Goal: Task Accomplishment & Management: Complete application form

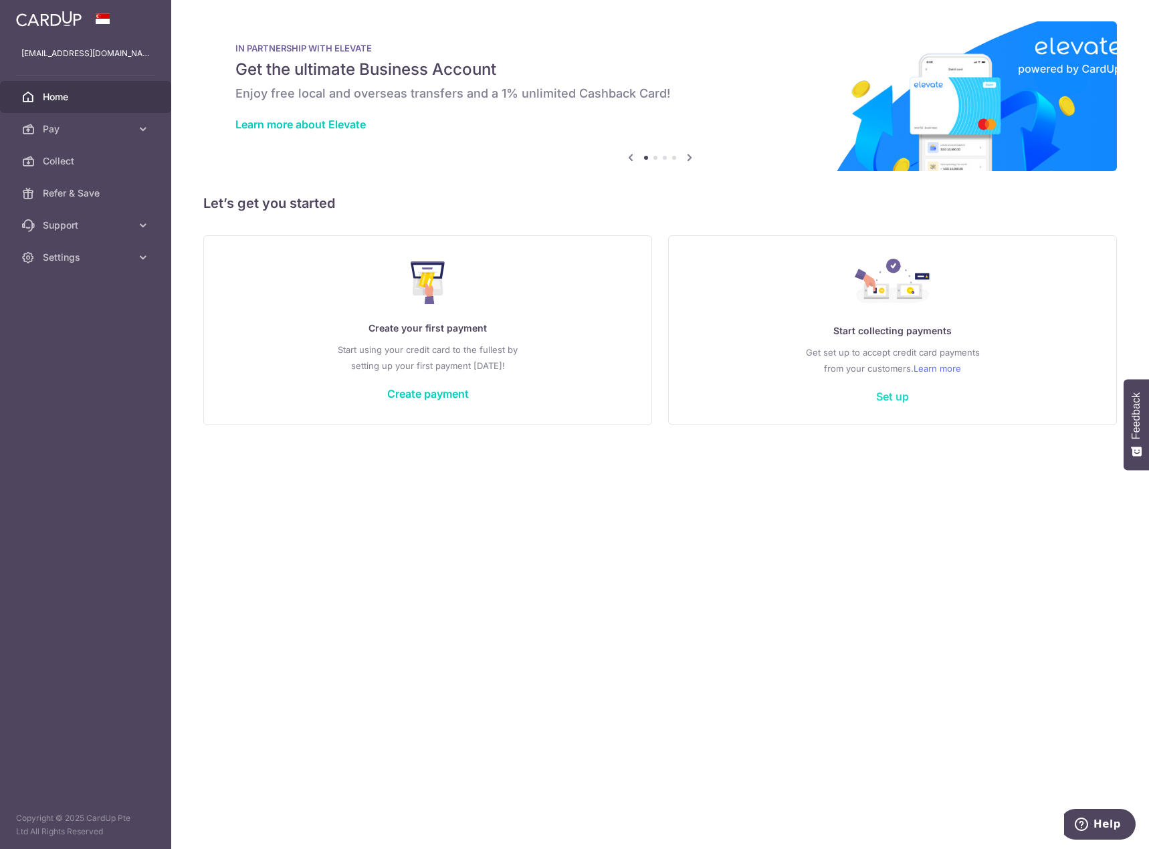
click at [895, 396] on link "Set up" at bounding box center [892, 396] width 33 height 13
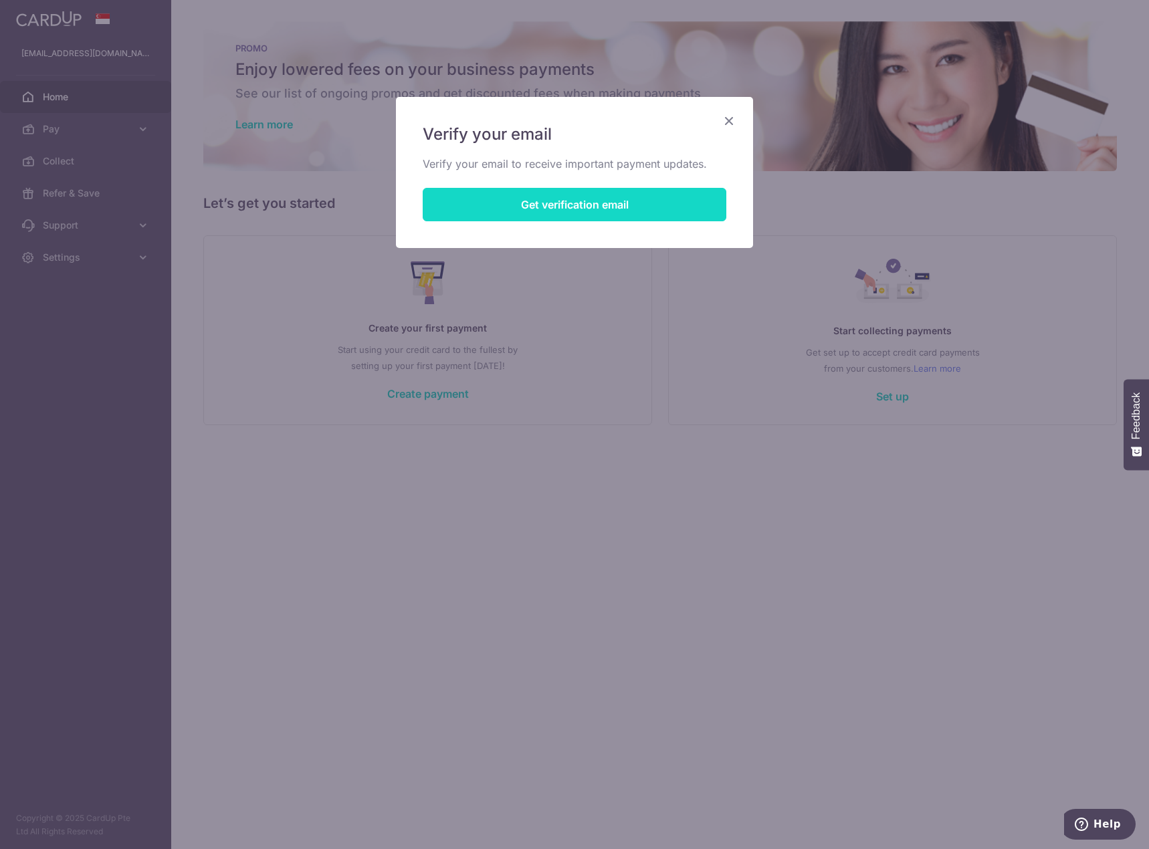
click at [571, 206] on button "Get verification email" at bounding box center [575, 204] width 304 height 33
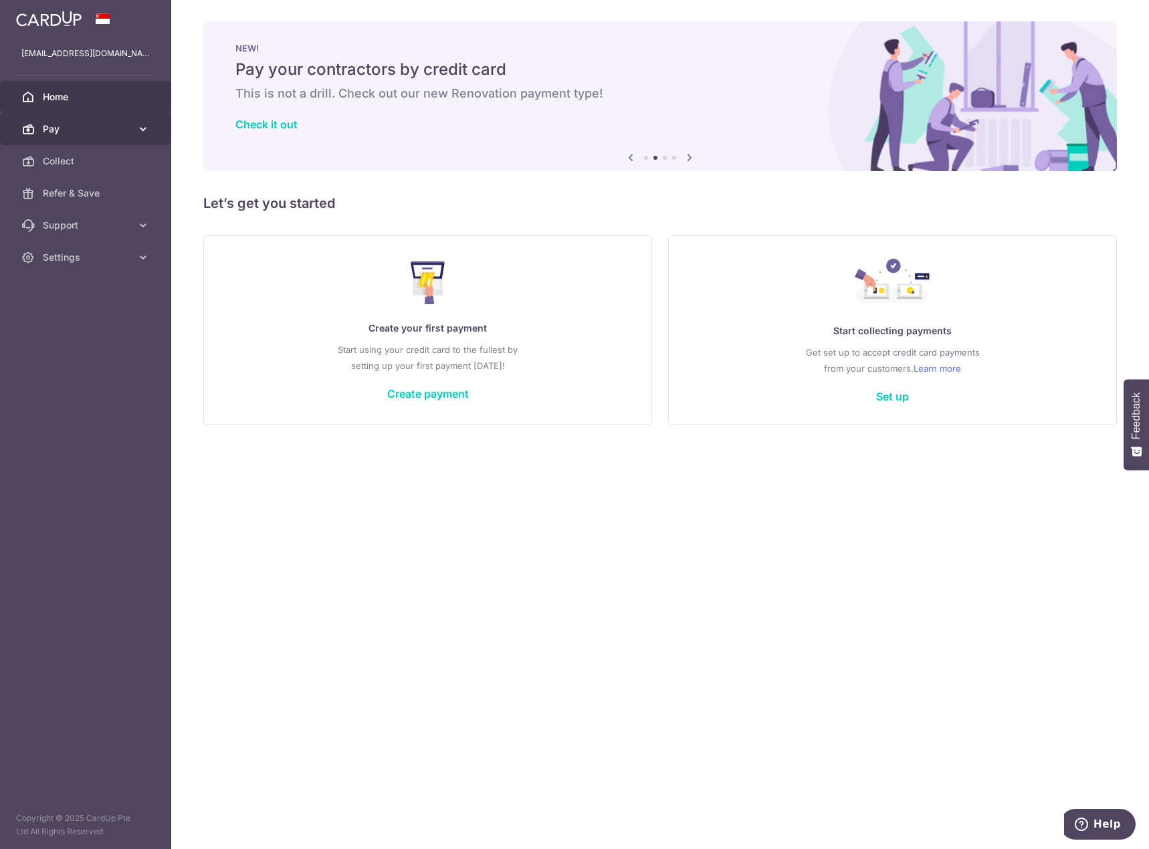
click at [88, 126] on span "Pay" at bounding box center [87, 128] width 88 height 13
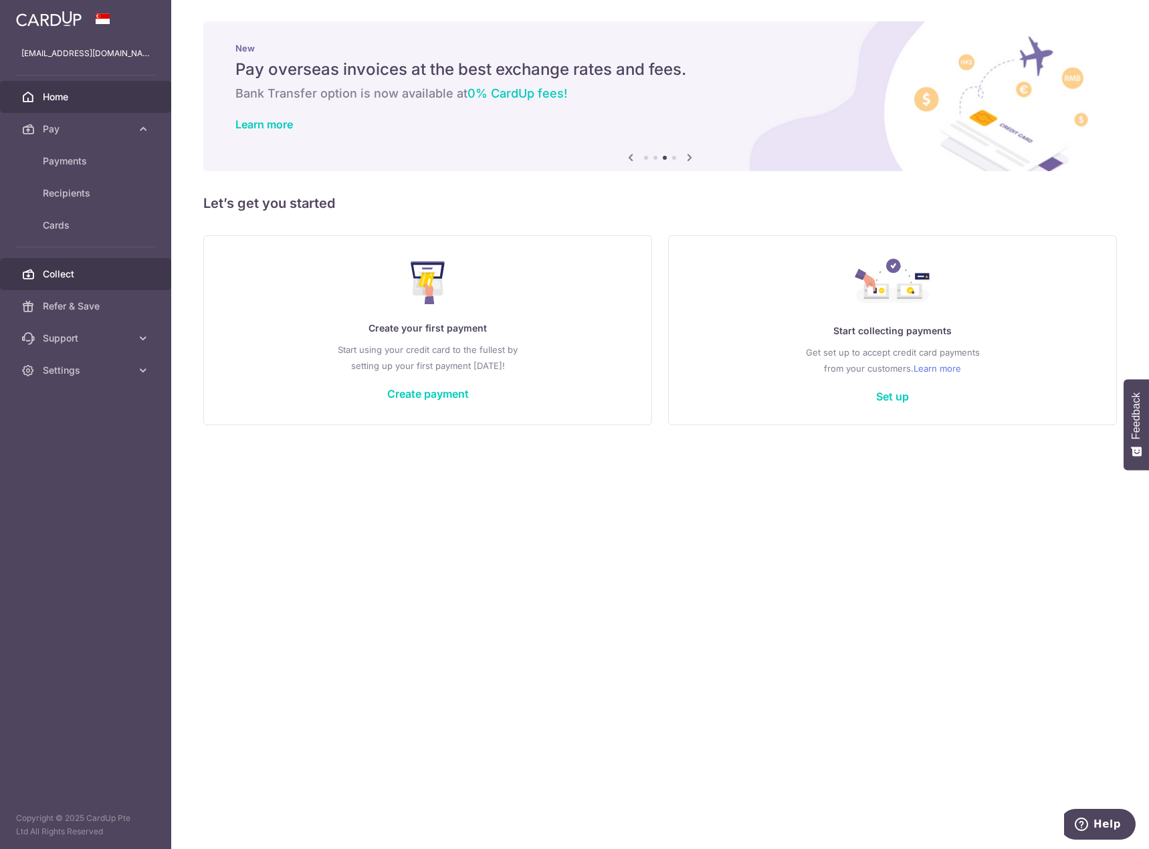
click at [79, 275] on span "Collect" at bounding box center [87, 274] width 88 height 13
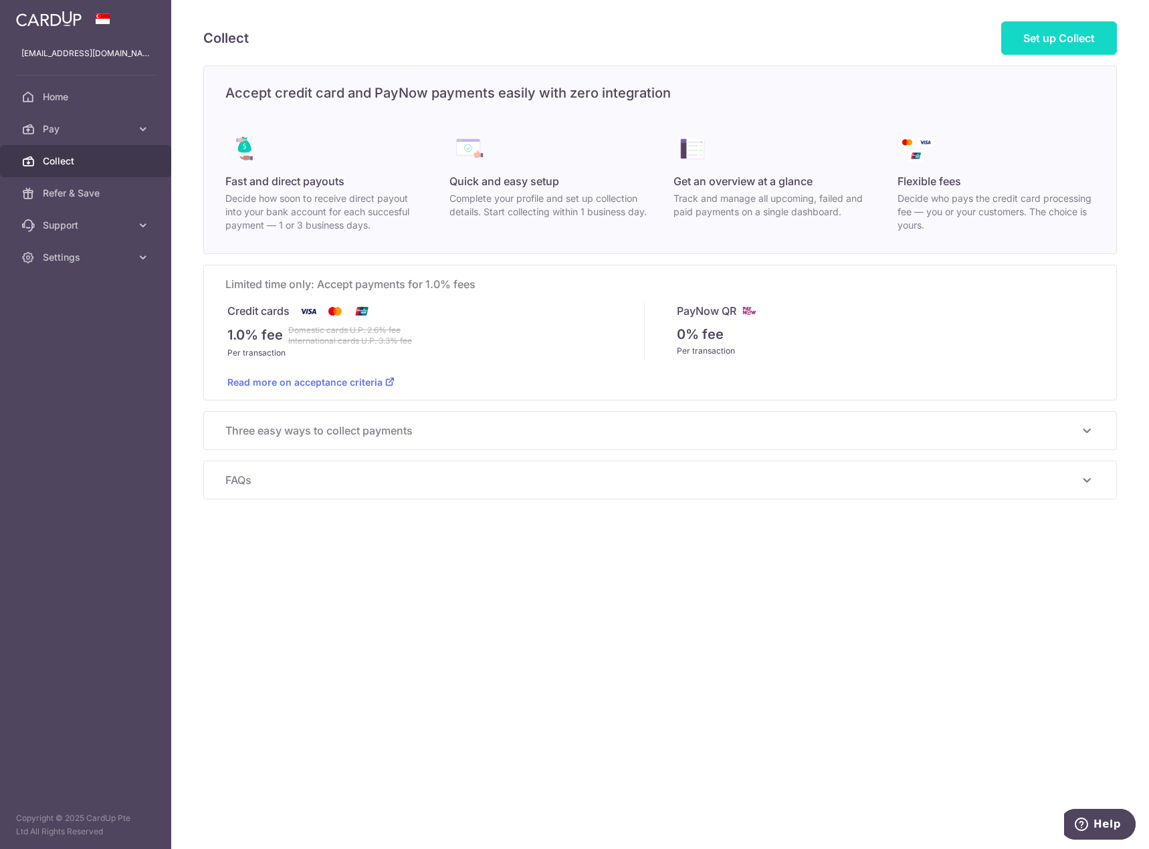
click at [1052, 49] on link "Set up Collect" at bounding box center [1059, 37] width 116 height 33
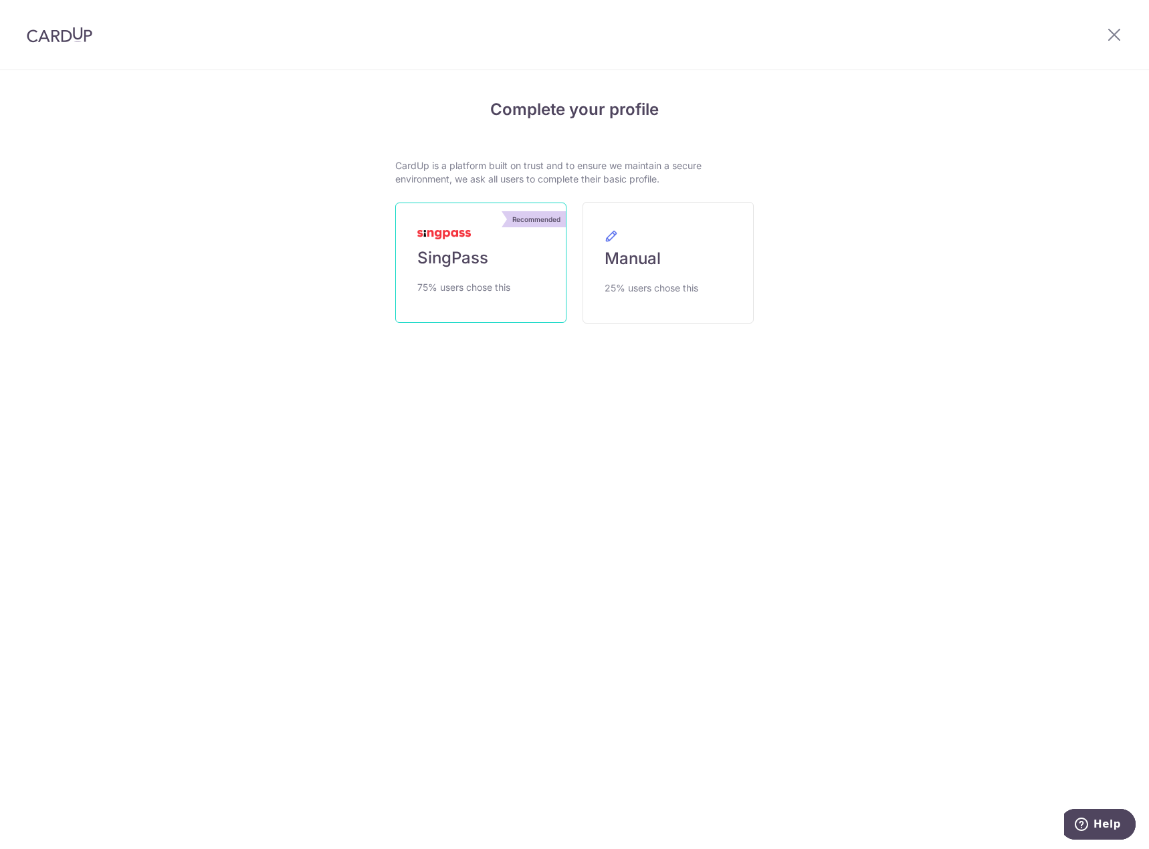
click at [435, 268] on span "SingPass" at bounding box center [452, 257] width 71 height 21
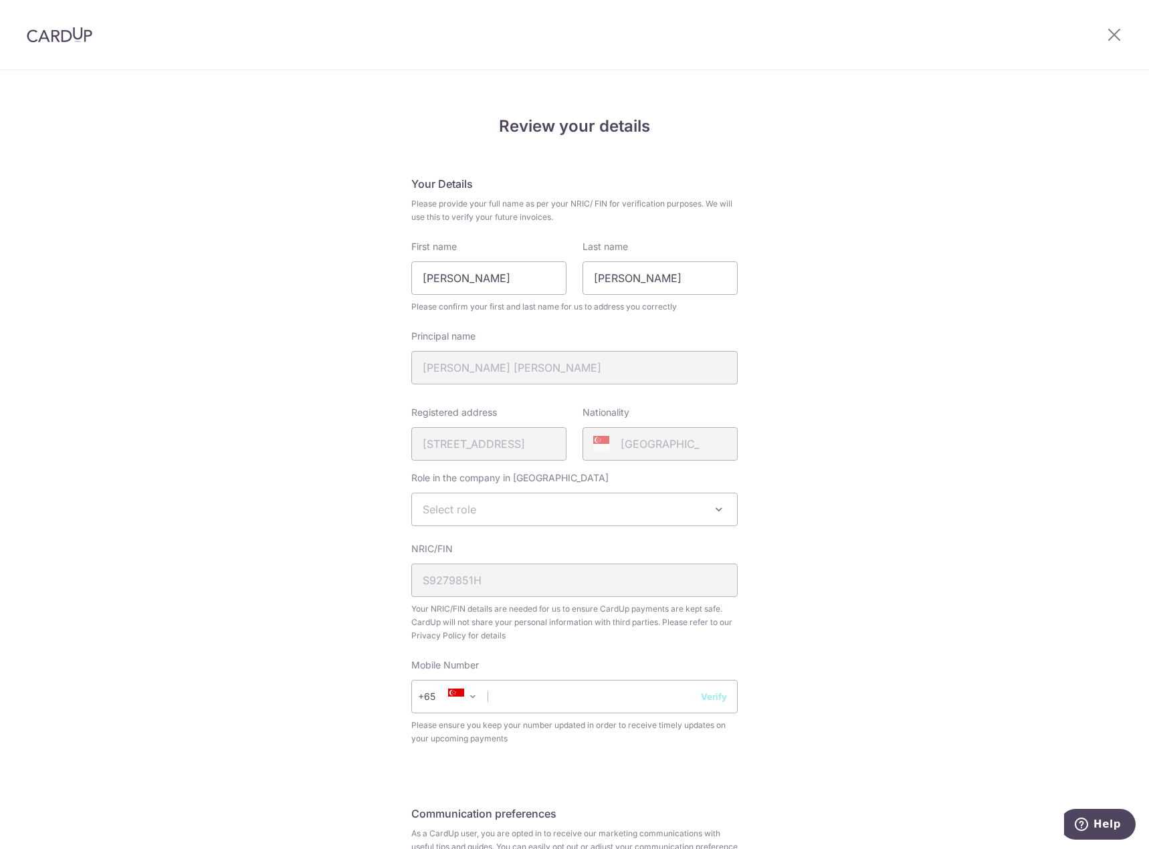
scroll to position [134, 0]
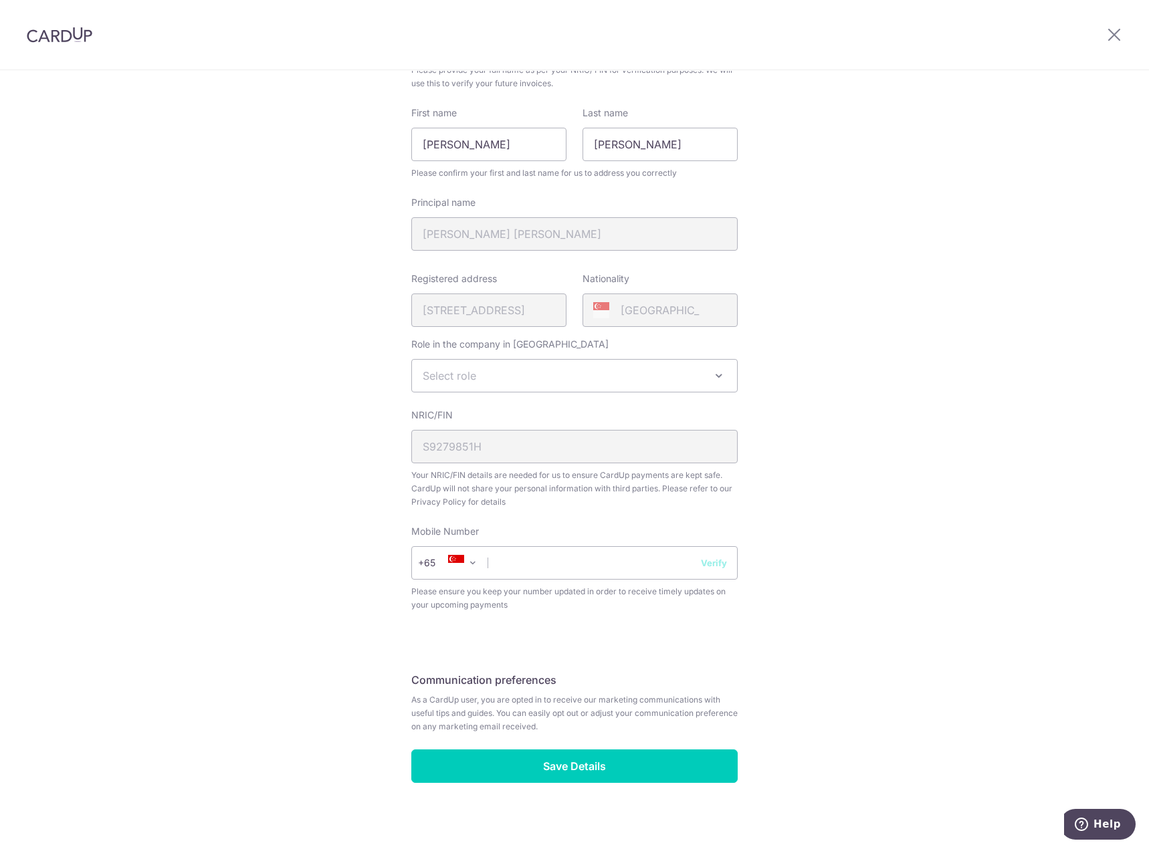
click at [677, 381] on span "Select role" at bounding box center [574, 376] width 325 height 32
drag, startPoint x: 655, startPoint y: 305, endPoint x: 627, endPoint y: 155, distance: 153.1
click at [631, 176] on fieldset "Your Details Please provide your full name as per your NRIC/ FIN for verificati…" at bounding box center [574, 335] width 326 height 586
click at [498, 381] on span "Select role" at bounding box center [574, 376] width 325 height 32
select select "director"
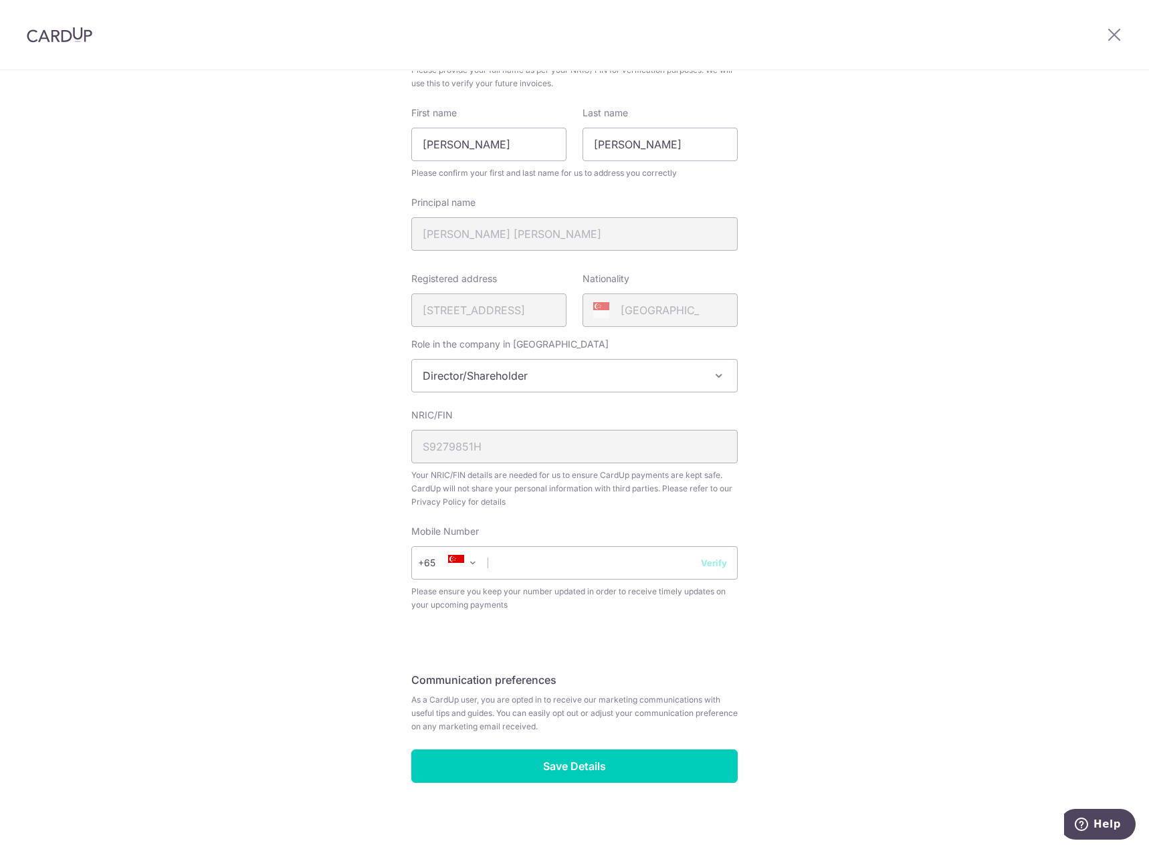
scroll to position [141, 0]
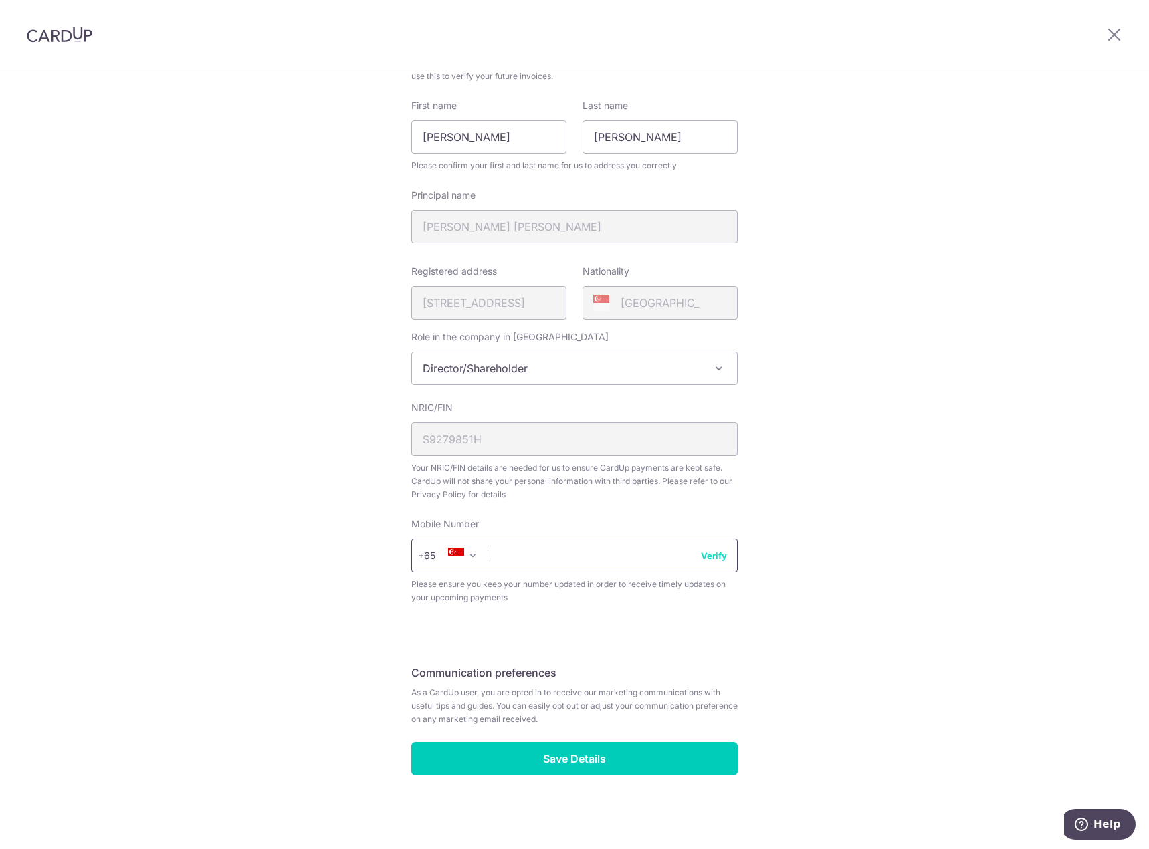
click at [599, 559] on input "text" at bounding box center [574, 555] width 326 height 33
type input "97704093"
click at [828, 620] on div "Review your details Your Details Please provide your full name as per your NRIC…" at bounding box center [574, 390] width 1149 height 920
click at [581, 759] on input "Save Details" at bounding box center [574, 758] width 326 height 33
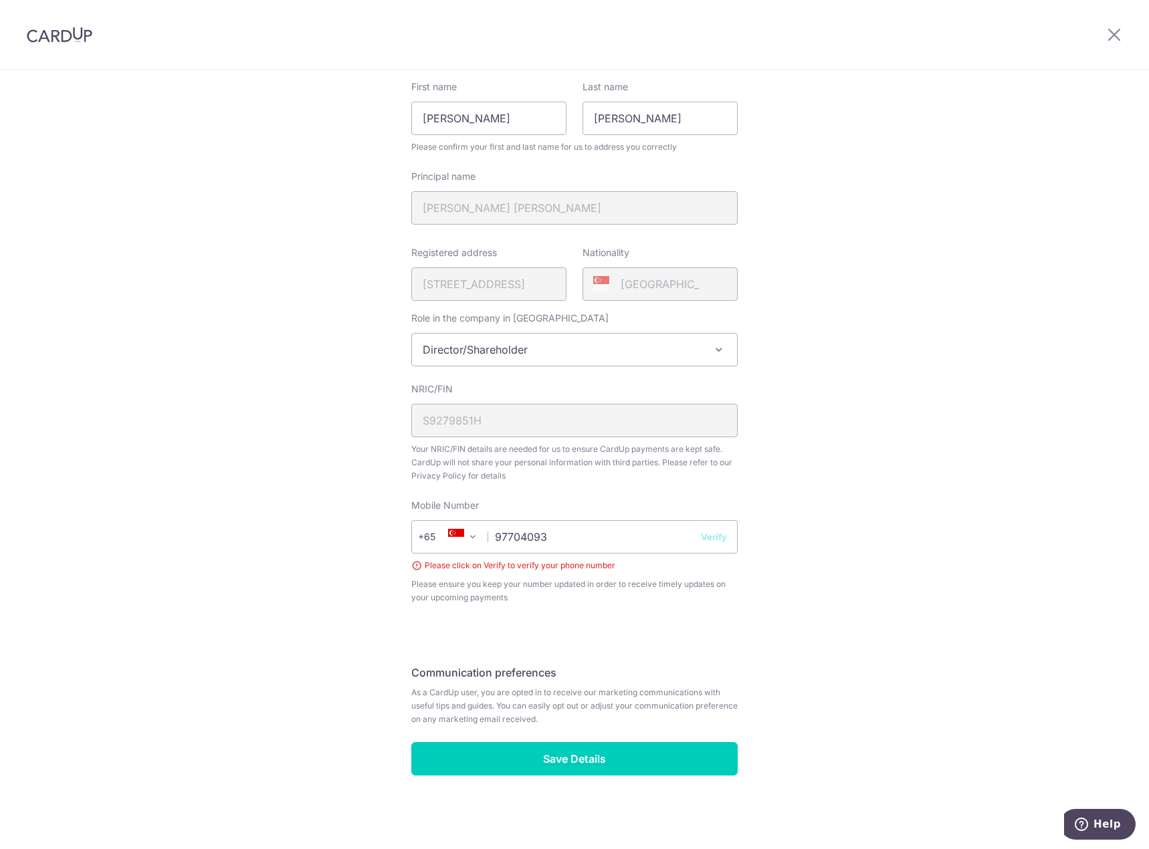
click at [708, 538] on button "Verify" at bounding box center [714, 536] width 26 height 13
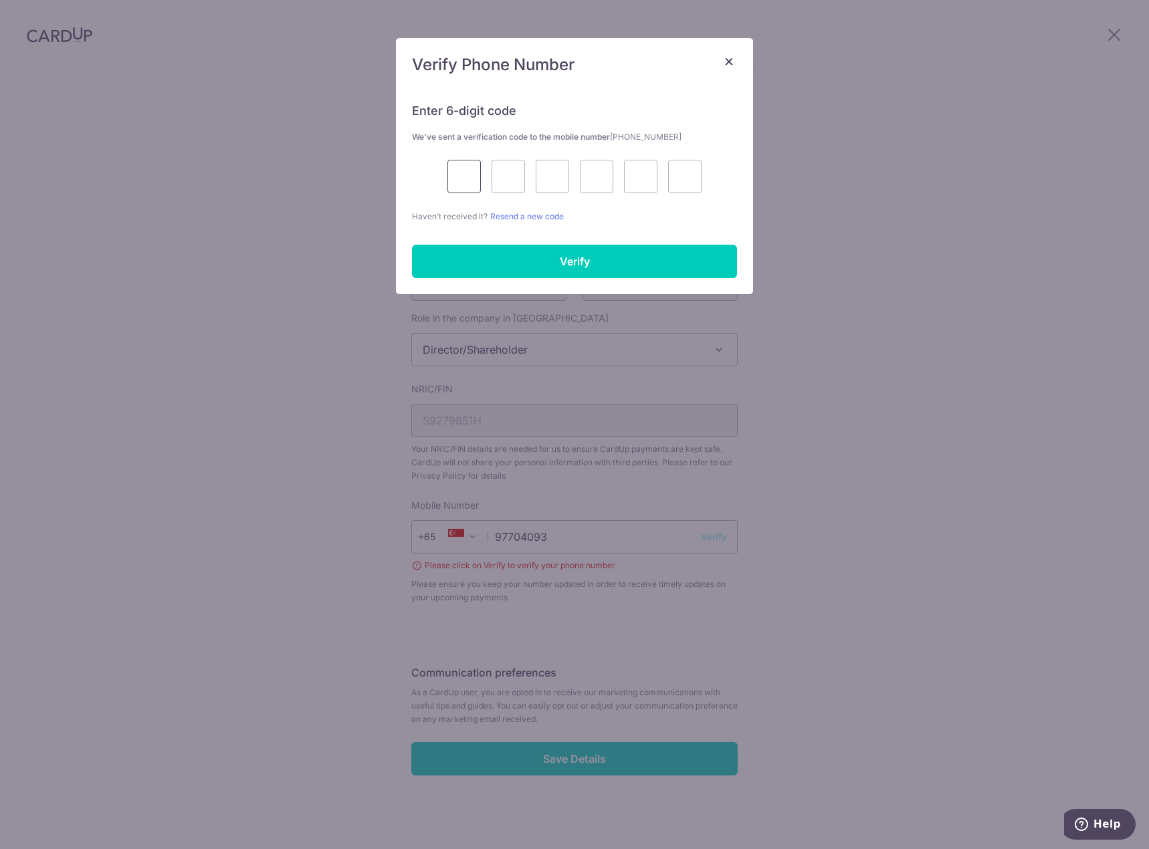
click at [467, 177] on input "text" at bounding box center [463, 176] width 33 height 33
click at [619, 80] on div "× Verify Phone Number" at bounding box center [574, 62] width 357 height 49
click at [464, 174] on input "text" at bounding box center [463, 176] width 33 height 33
type input "6"
type input "1"
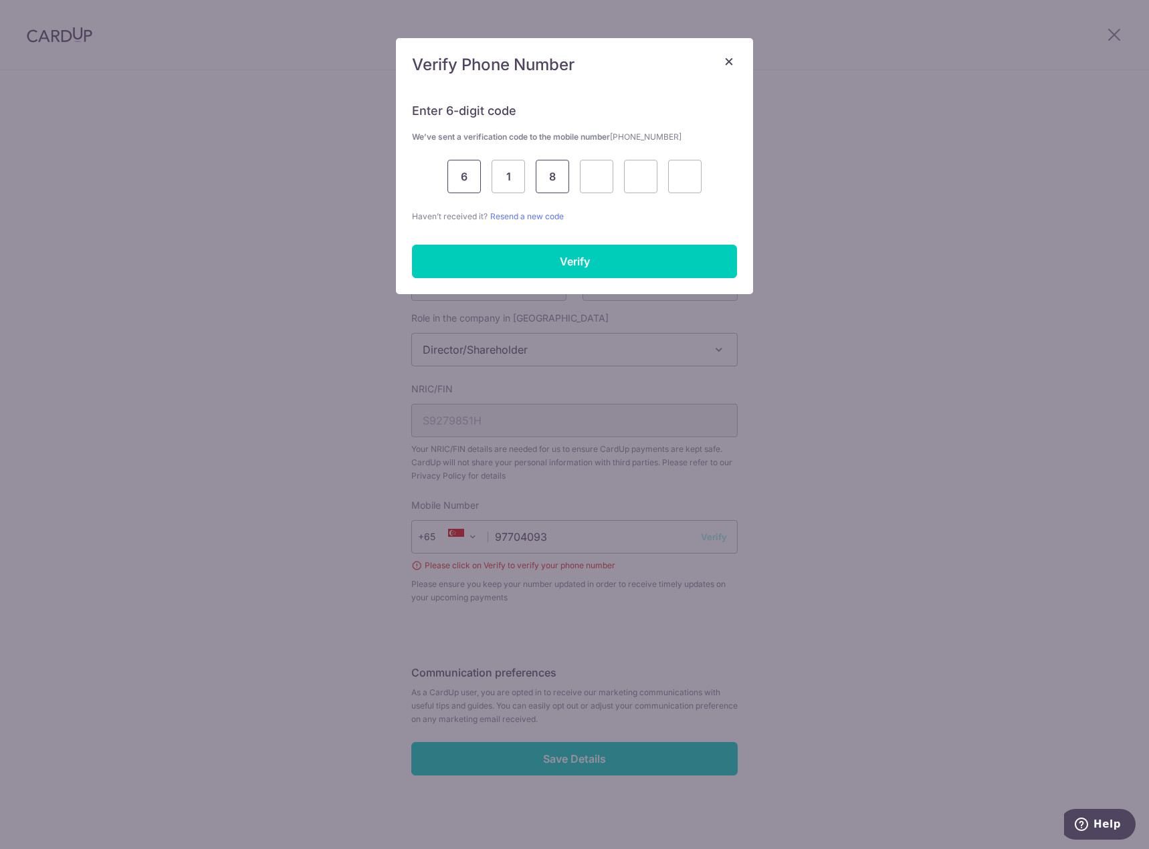
type input "8"
type input "0"
type input "9"
type input "7"
click at [584, 269] on input "Verify" at bounding box center [574, 261] width 325 height 33
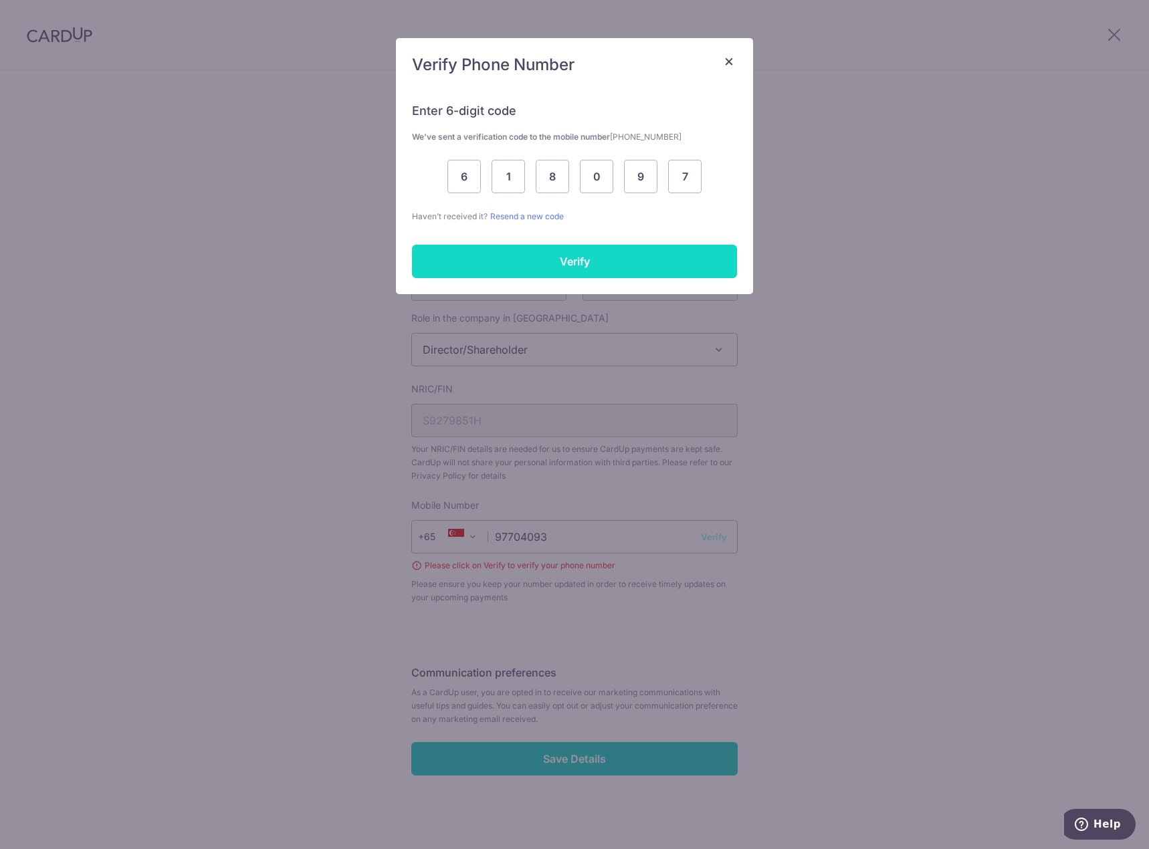
scroll to position [141, 0]
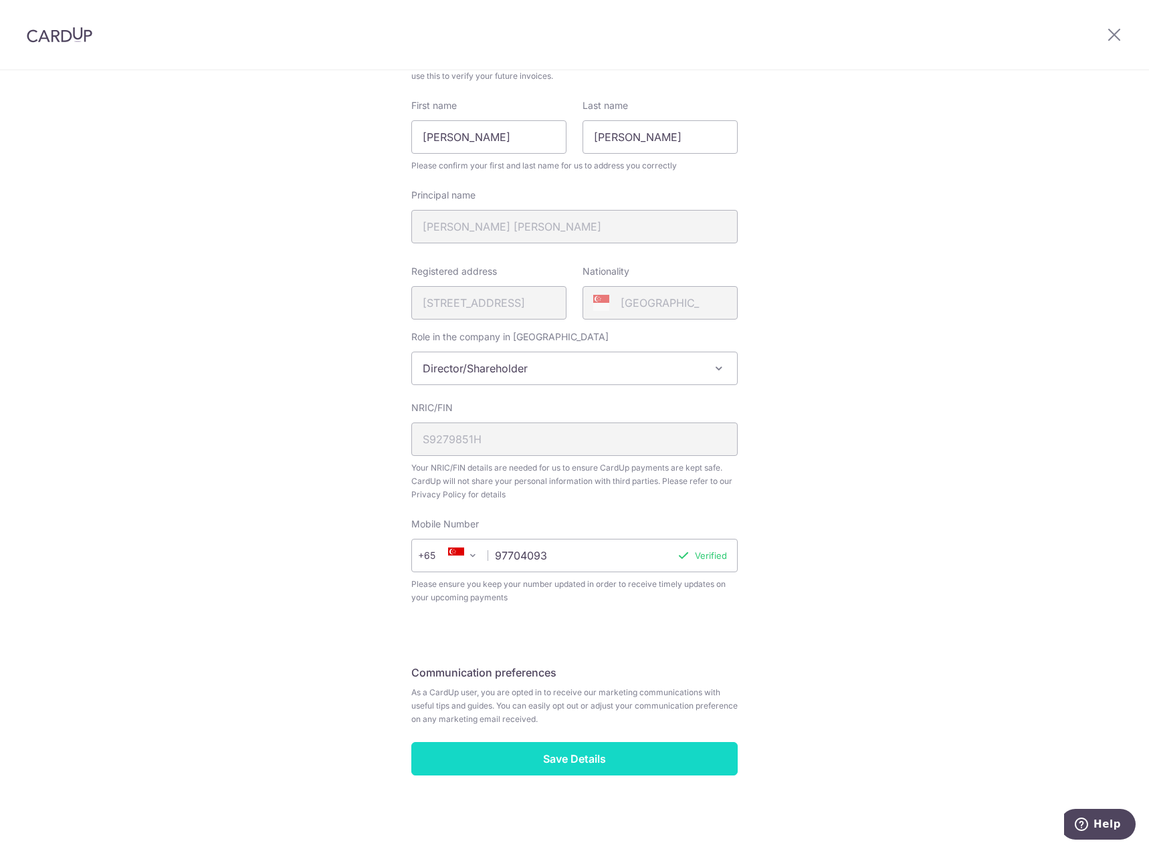
click at [583, 761] on input "Save Details" at bounding box center [574, 758] width 326 height 33
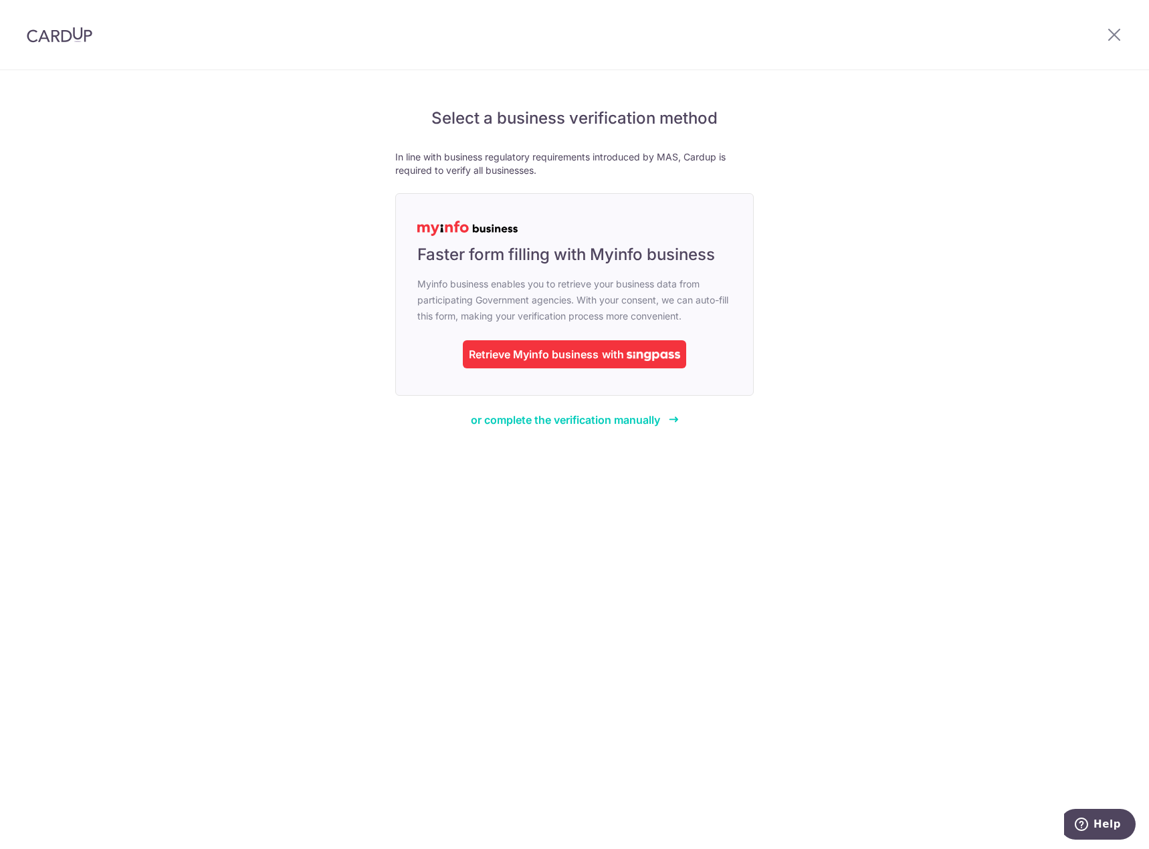
drag, startPoint x: 474, startPoint y: 157, endPoint x: 726, endPoint y: 171, distance: 251.9
click at [726, 171] on p "In line with business regulatory requirements introduced by MAS, Cardup is requ…" at bounding box center [574, 163] width 359 height 27
click at [574, 355] on div "Retrieve Myinfo business" at bounding box center [534, 354] width 130 height 16
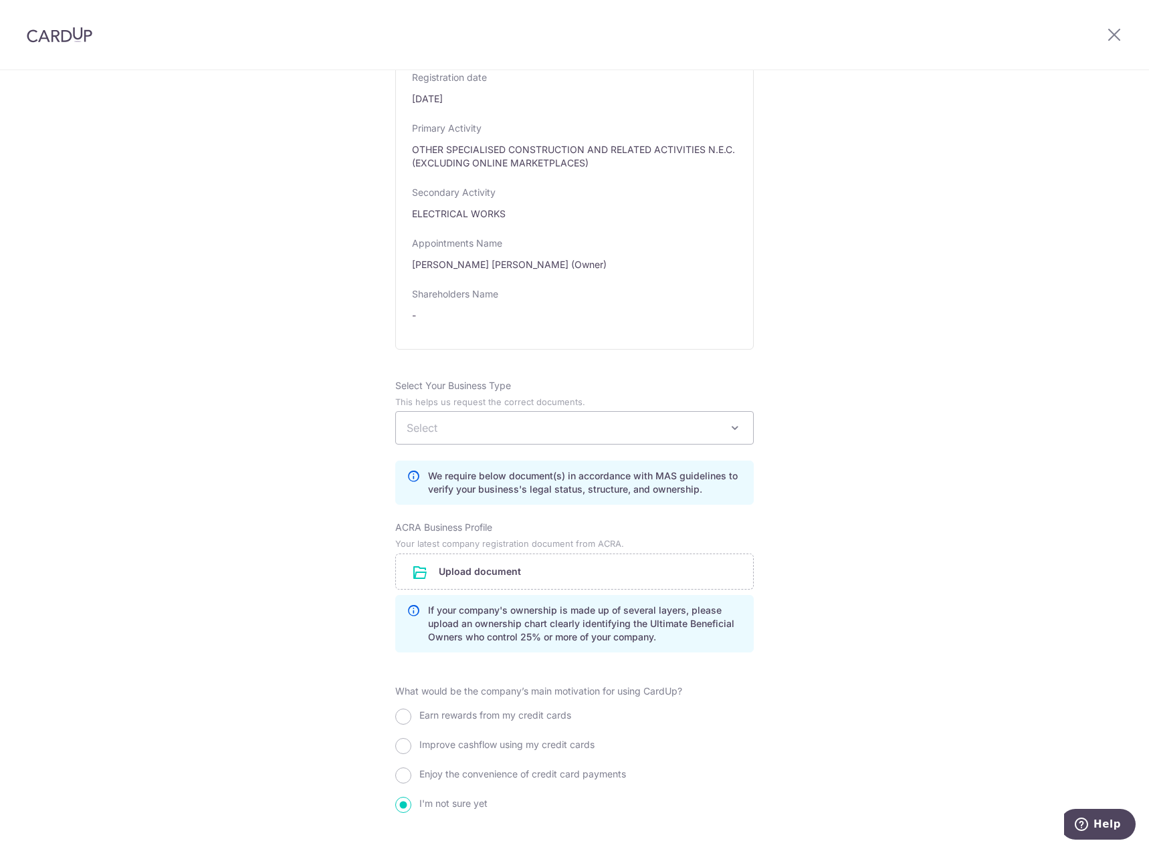
scroll to position [669, 0]
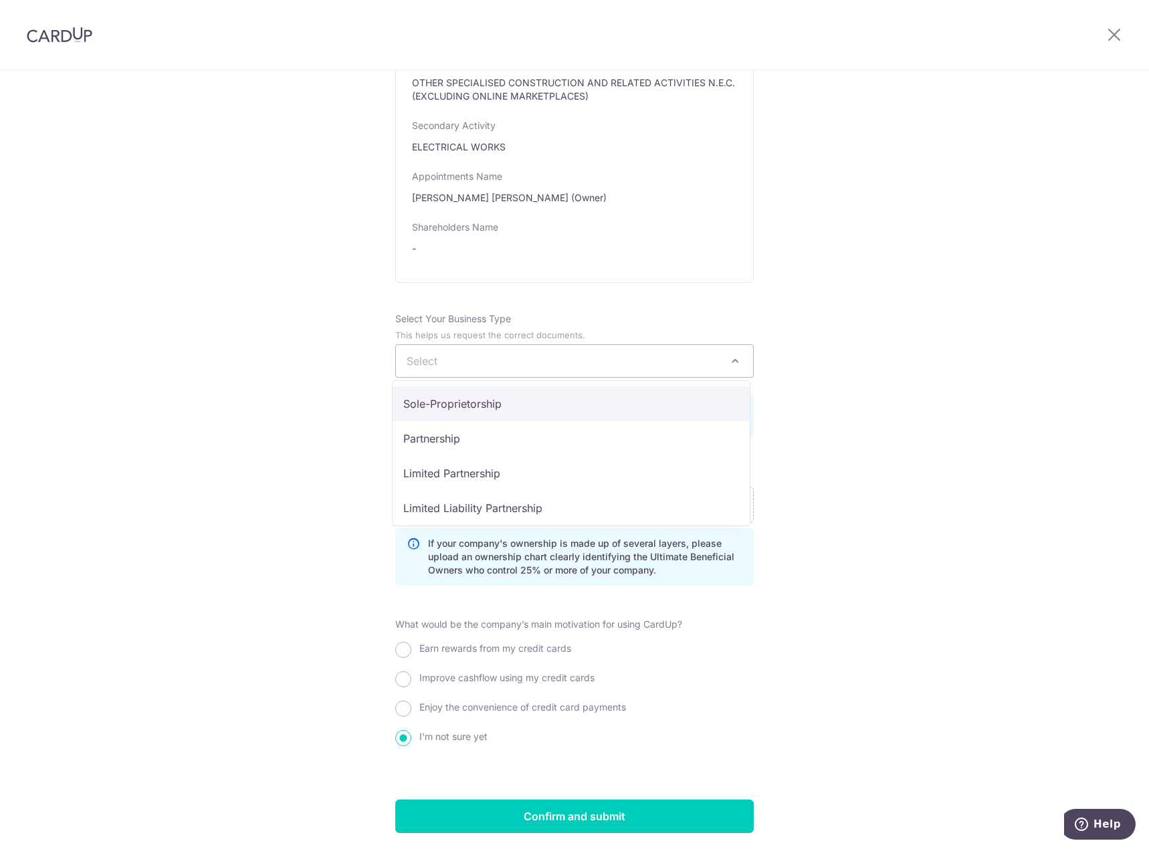
click at [698, 365] on span "Select" at bounding box center [574, 361] width 357 height 32
select select "Sole-Proprietorship"
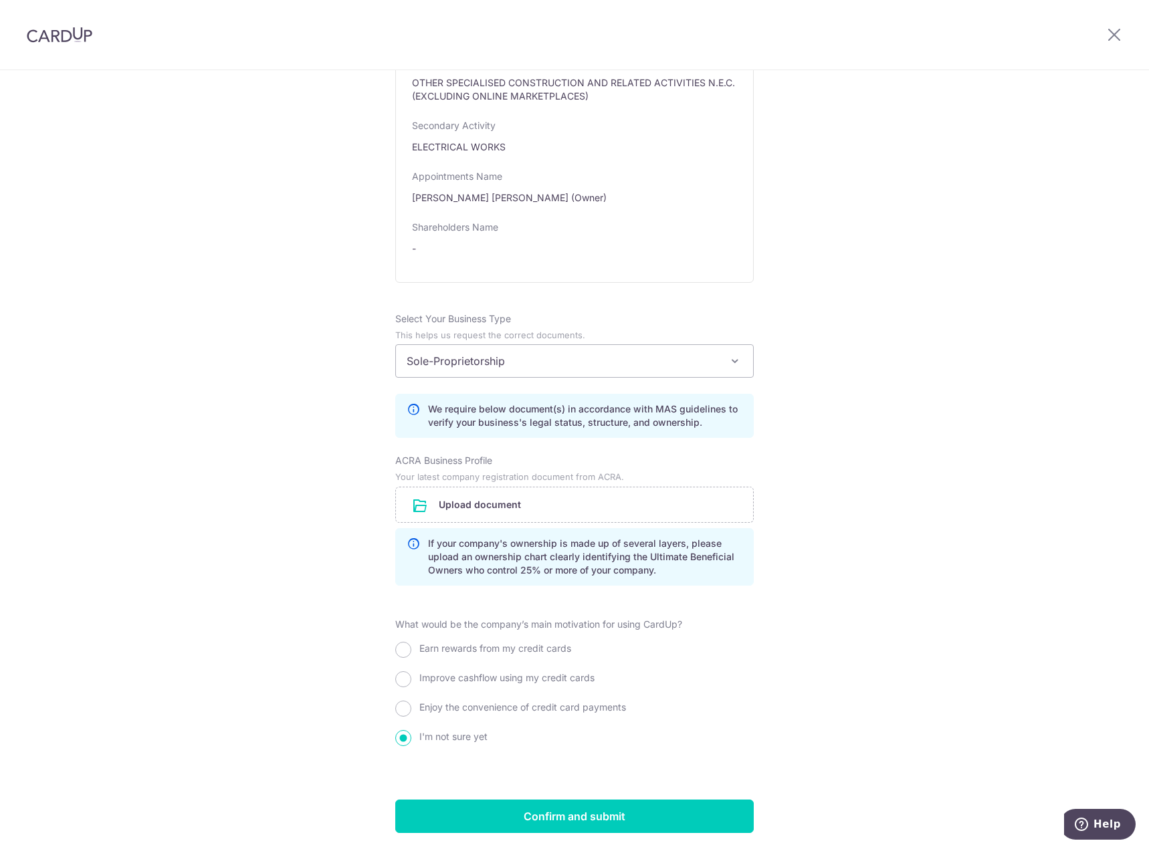
scroll to position [716, 0]
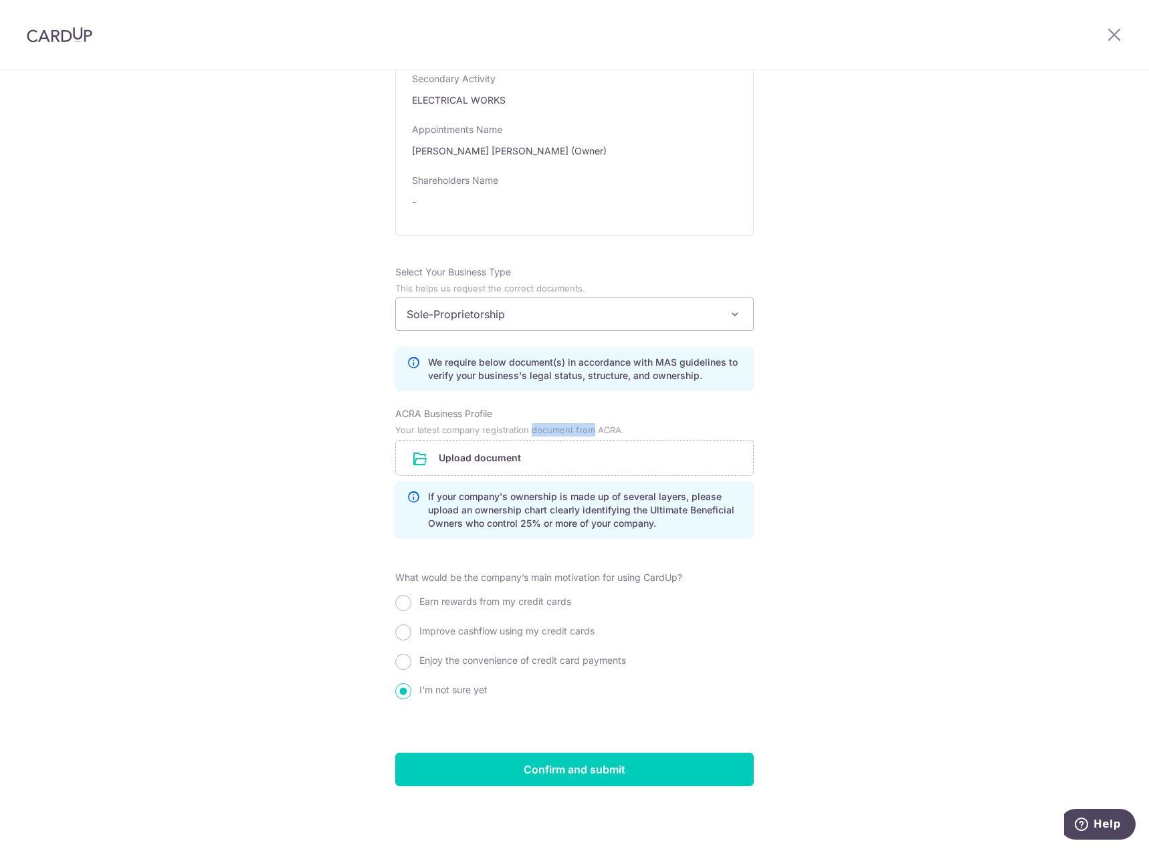
drag, startPoint x: 556, startPoint y: 428, endPoint x: 593, endPoint y: 428, distance: 37.5
click at [593, 428] on small "Your latest company registration document from ACRA." at bounding box center [509, 430] width 229 height 10
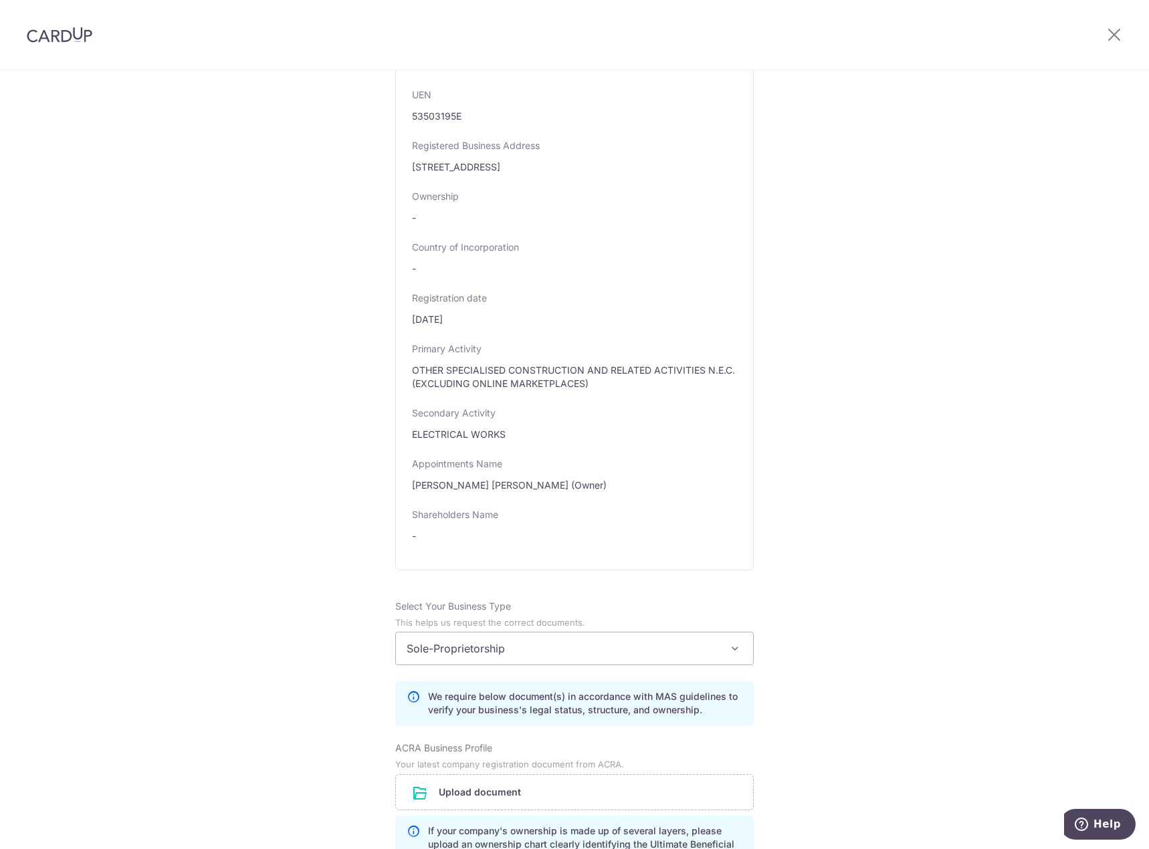
scroll to position [114, 0]
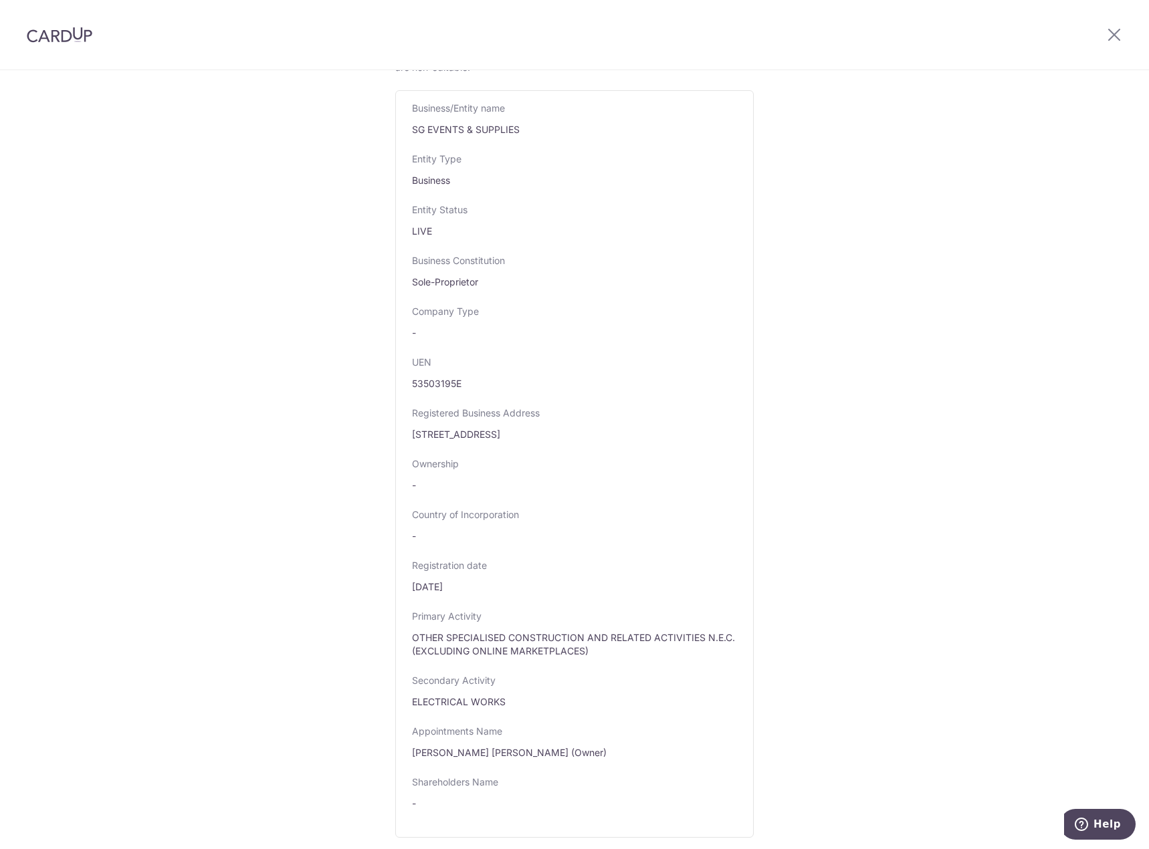
click at [893, 567] on div "Review the company details Company details View all The following details are r…" at bounding box center [574, 704] width 1149 height 1495
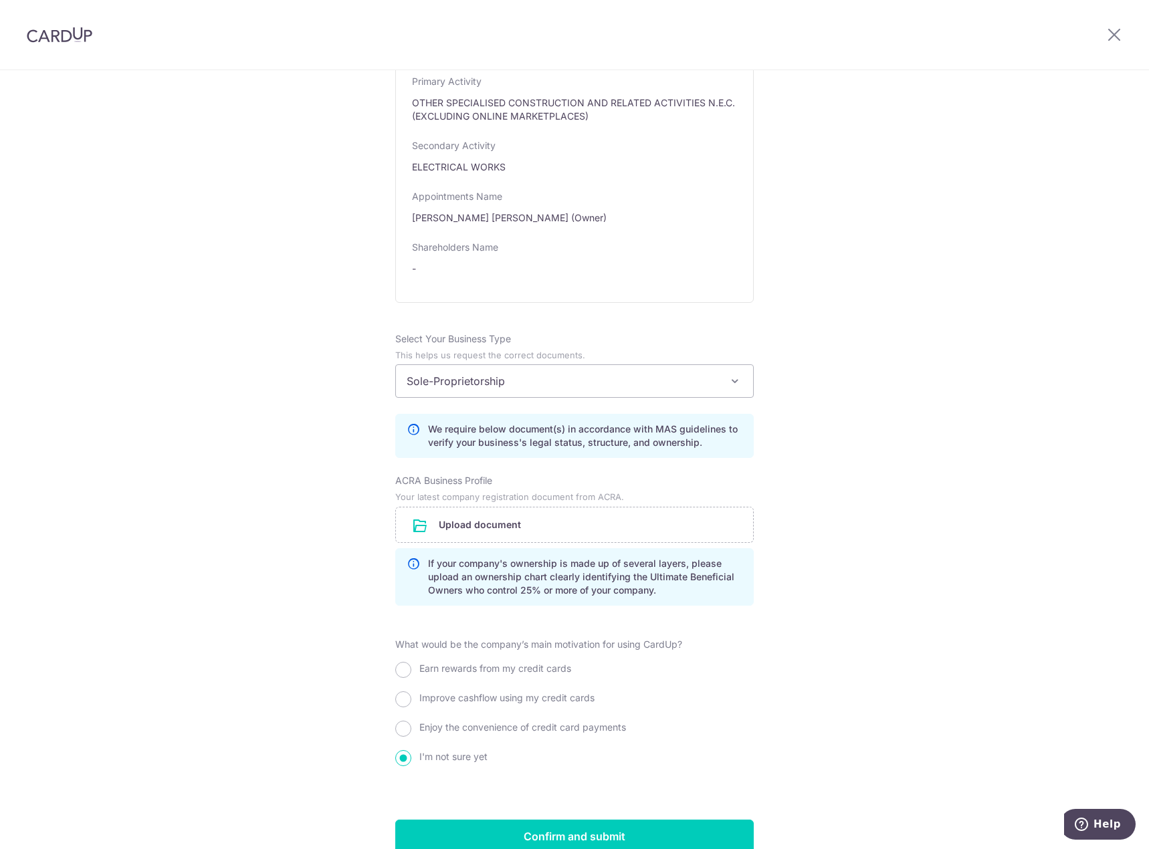
scroll to position [716, 0]
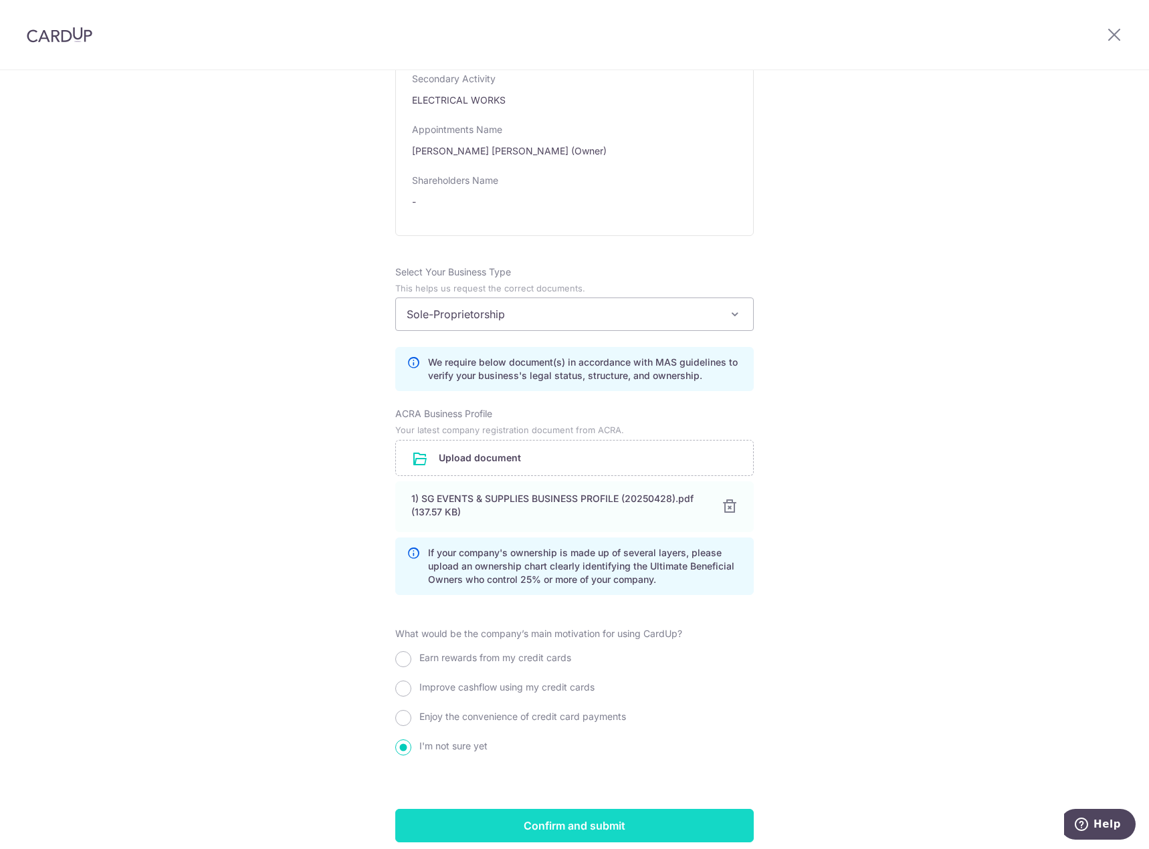
click at [588, 824] on input "Confirm and submit" at bounding box center [574, 825] width 359 height 33
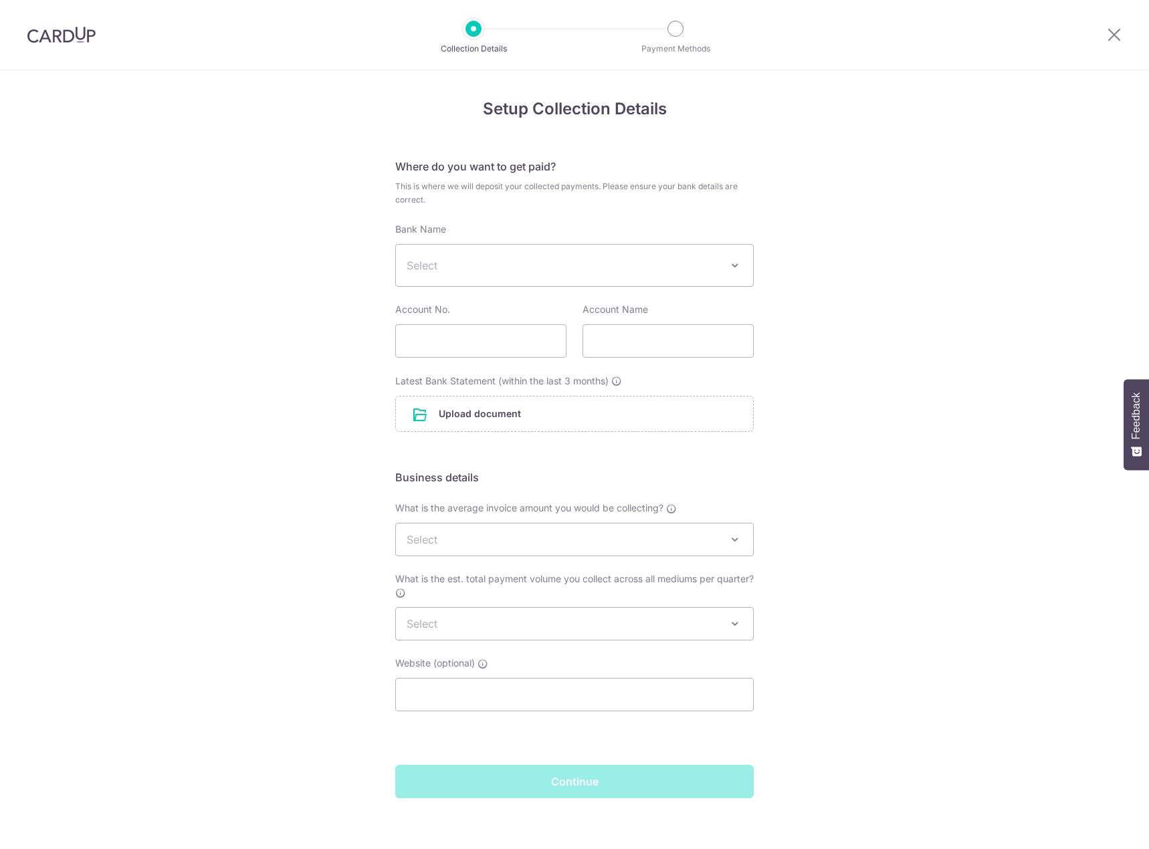
click at [868, 118] on div "Setup Collection Details Where do you want to get paid? This is where we will d…" at bounding box center [574, 465] width 1149 height 791
click at [476, 272] on span "Select" at bounding box center [564, 266] width 314 height 16
click at [512, 266] on span "Select" at bounding box center [564, 266] width 314 height 16
click at [518, 262] on span "Select" at bounding box center [564, 266] width 314 height 16
type input "dbs"
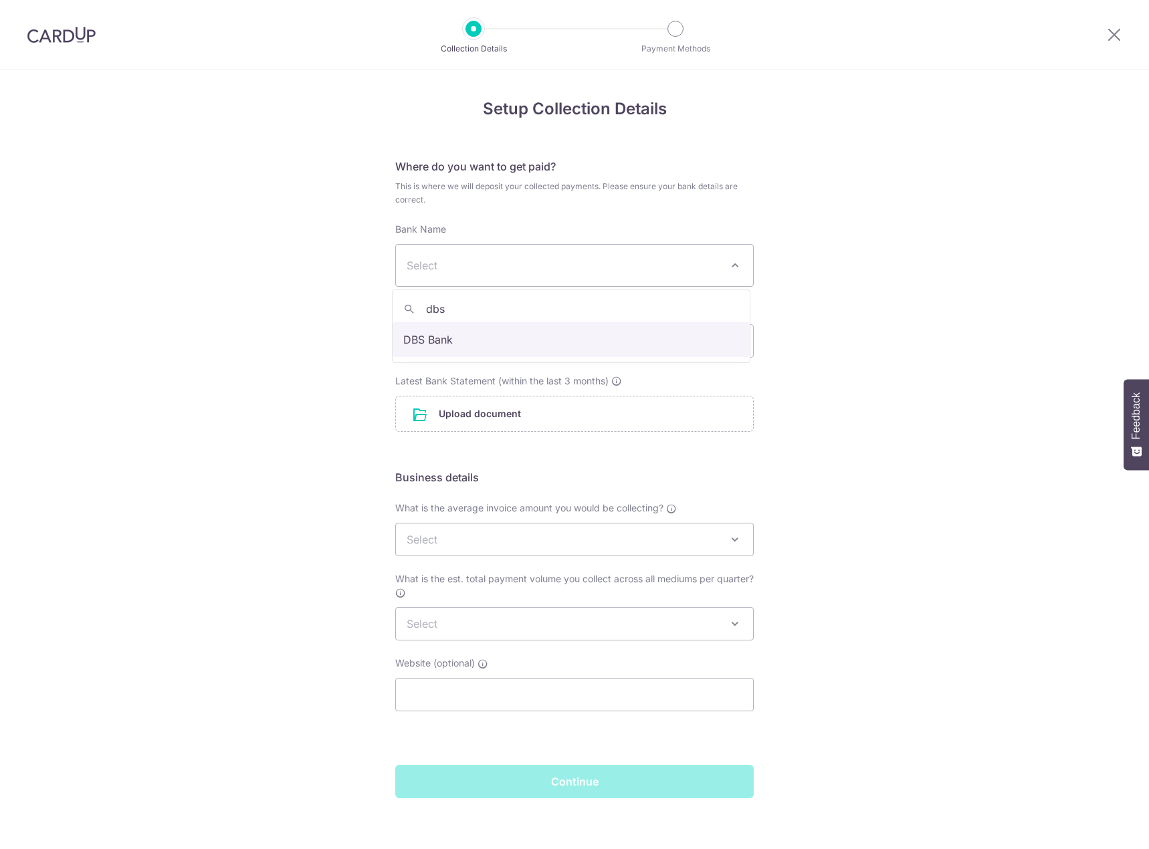
select select "6"
click at [510, 349] on input "text" at bounding box center [480, 340] width 171 height 33
click at [937, 239] on div "Setup Collection Details Where do you want to get paid? This is where we will d…" at bounding box center [574, 465] width 1149 height 791
drag, startPoint x: 937, startPoint y: 239, endPoint x: 941, endPoint y: 262, distance: 23.1
click at [941, 262] on div "Setup Collection Details Where do you want to get paid? This is where we will d…" at bounding box center [574, 465] width 1149 height 791
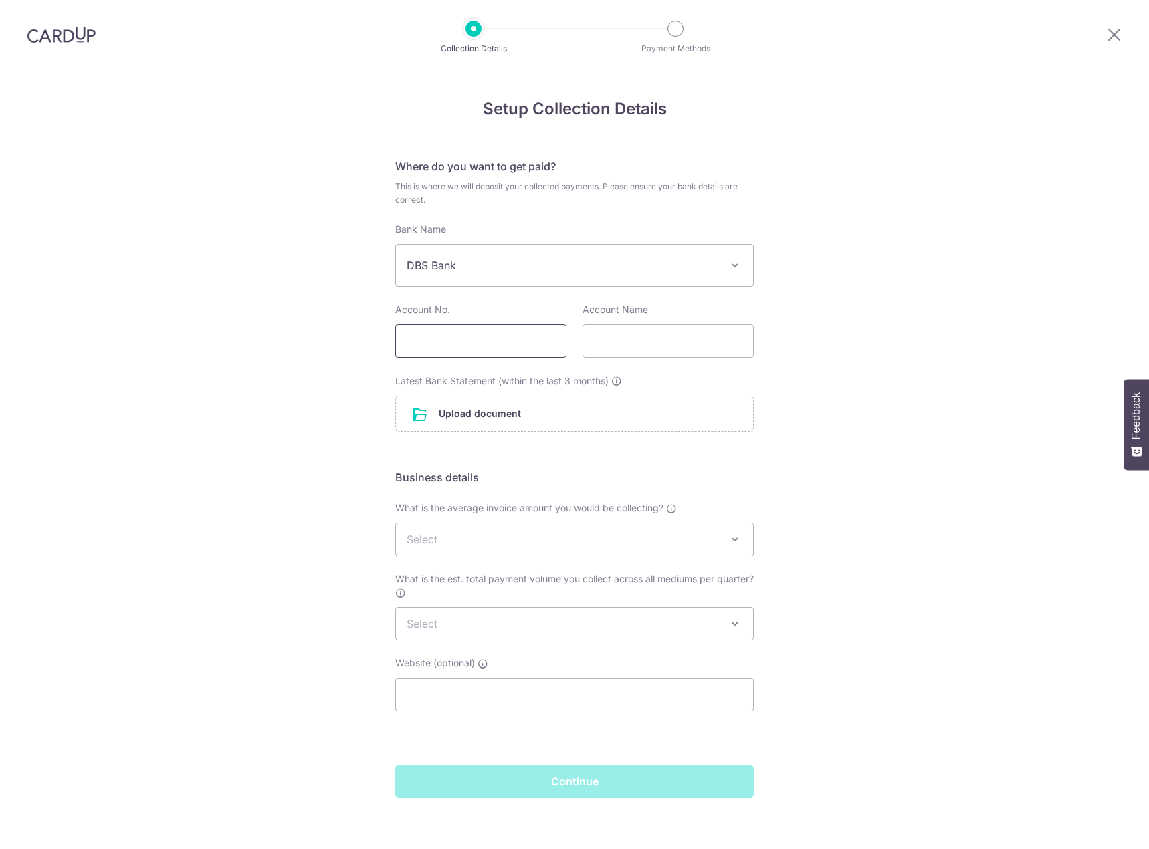
click at [470, 344] on input "text" at bounding box center [480, 340] width 171 height 33
click at [474, 342] on input "text" at bounding box center [480, 340] width 171 height 33
click at [980, 219] on div "Setup Collection Details Where do you want to get paid? This is where we will d…" at bounding box center [574, 465] width 1149 height 791
click at [508, 343] on input "text" at bounding box center [480, 340] width 171 height 33
click at [671, 346] on input "text" at bounding box center [668, 340] width 171 height 33
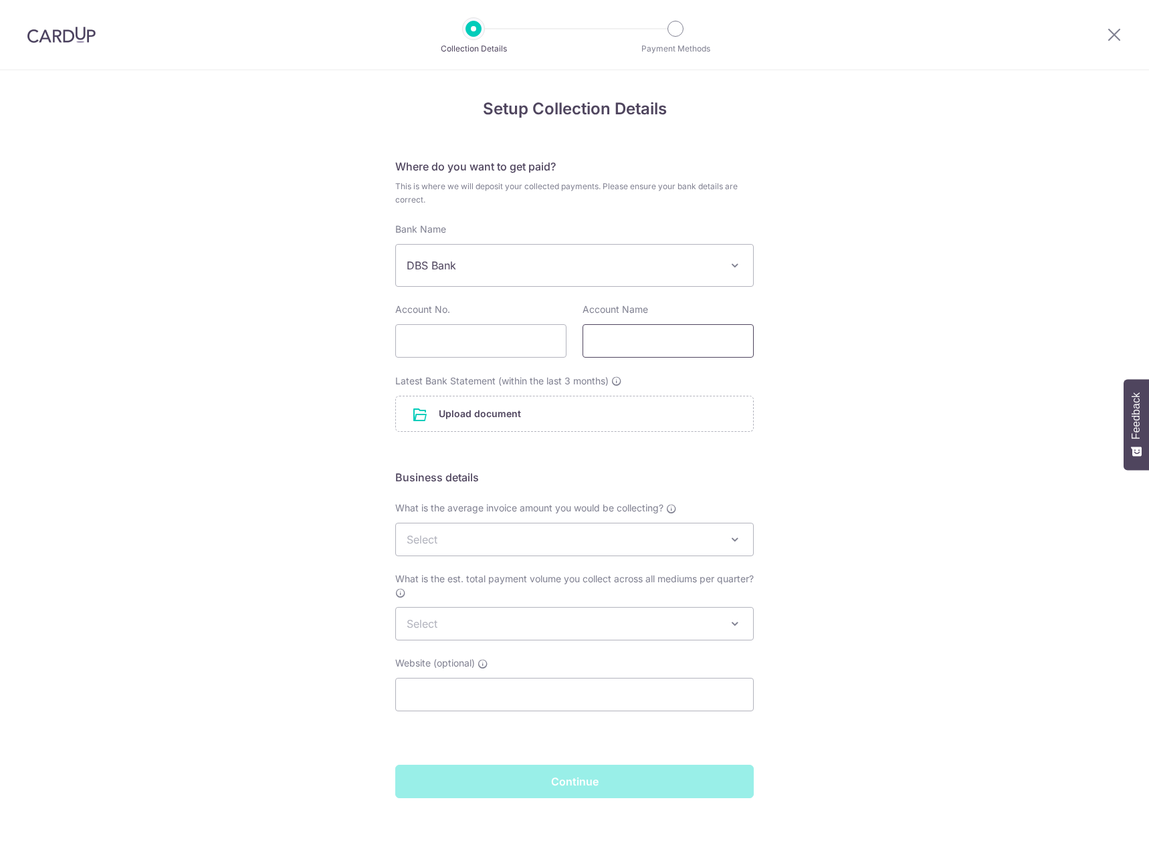
scroll to position [12, 0]
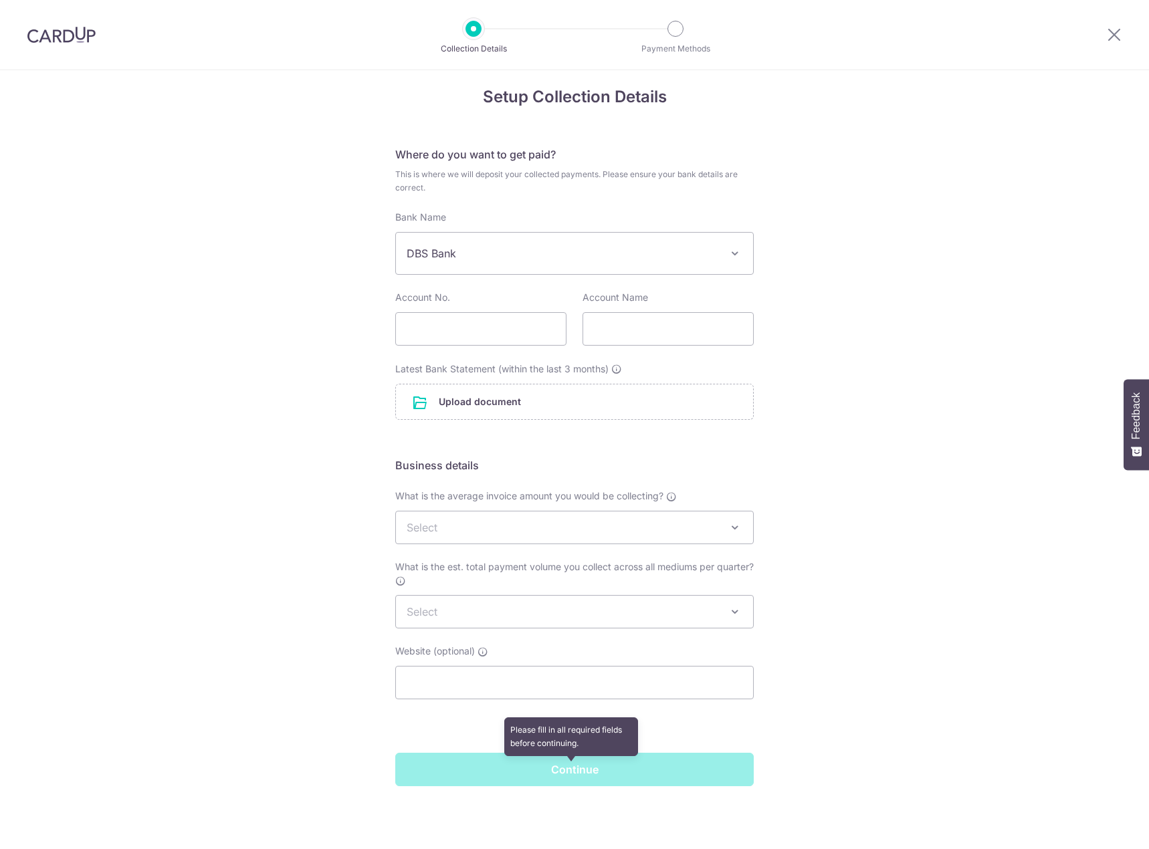
click at [520, 773] on span "Continue" at bounding box center [574, 768] width 359 height 11
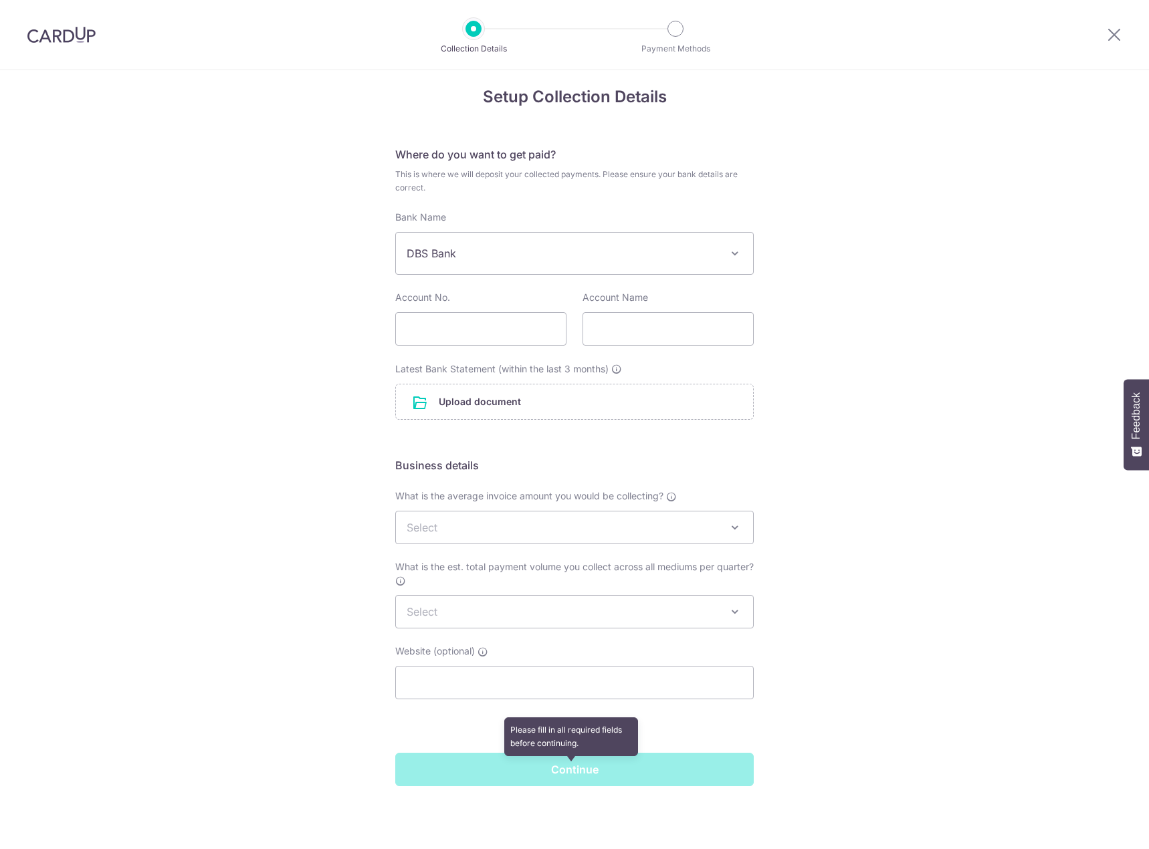
click at [520, 773] on span "Continue" at bounding box center [574, 768] width 359 height 11
click at [492, 322] on input "text" at bounding box center [480, 328] width 171 height 33
click at [488, 327] on input "text" at bounding box center [480, 328] width 171 height 33
type input "gj"
drag, startPoint x: 486, startPoint y: 324, endPoint x: 318, endPoint y: 324, distance: 167.2
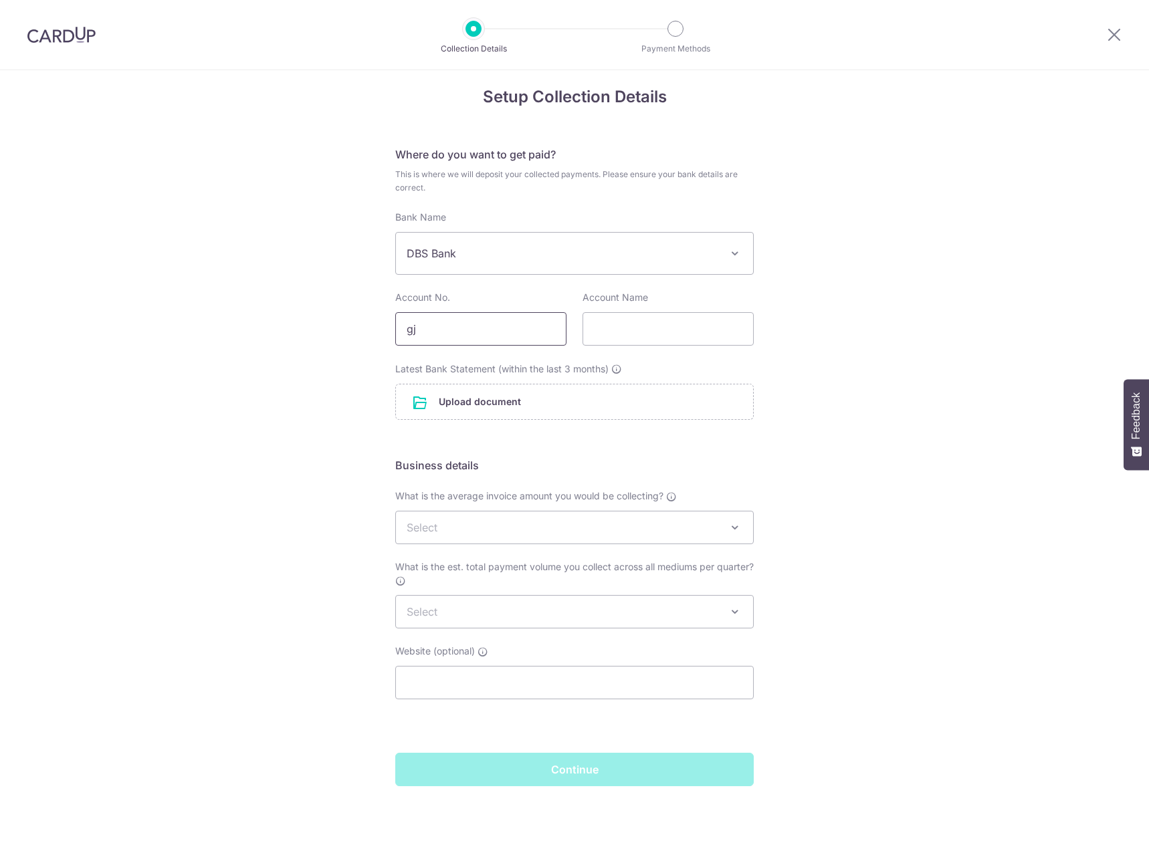
click at [318, 324] on div "Setup Collection Details Where do you want to get paid? This is where we will d…" at bounding box center [574, 453] width 1149 height 791
click at [999, 231] on div "Setup Collection Details Where do you want to get paid? This is where we will d…" at bounding box center [574, 453] width 1149 height 791
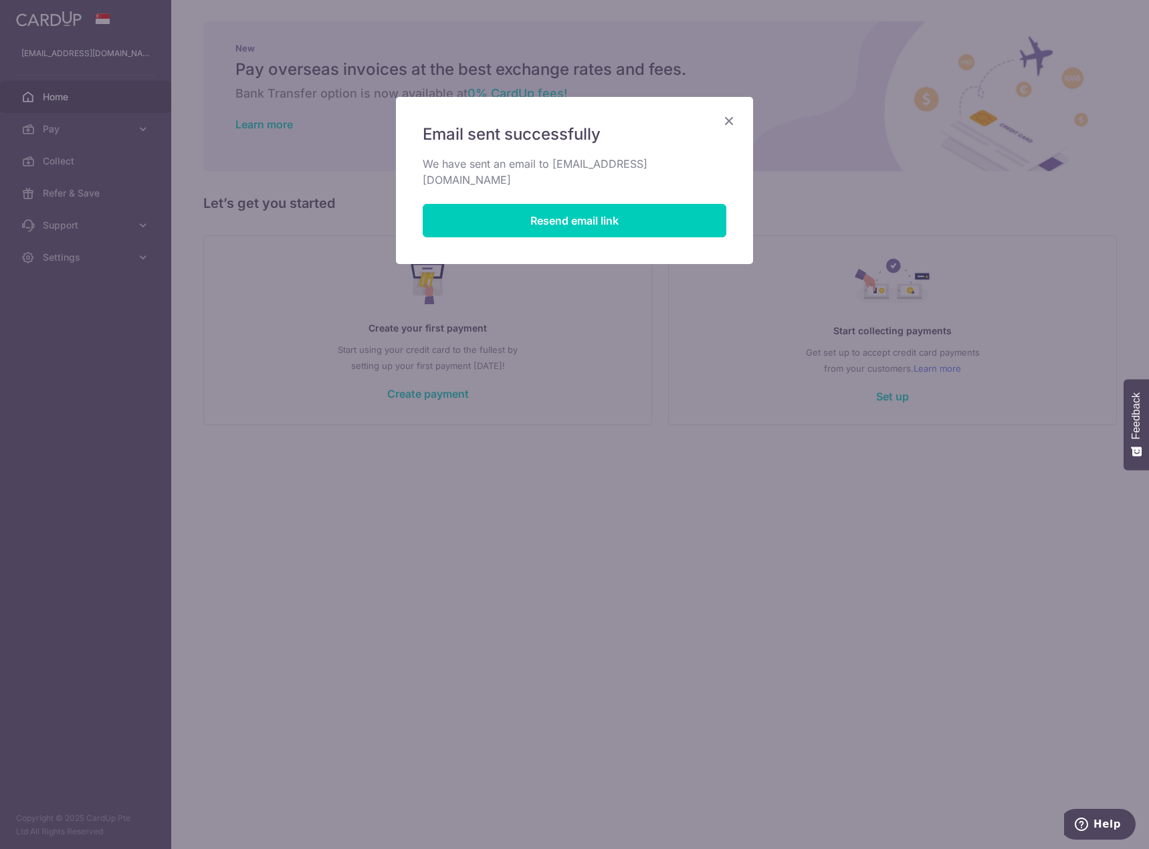
click at [727, 126] on icon "Close" at bounding box center [729, 120] width 16 height 17
